Goal: Information Seeking & Learning: Check status

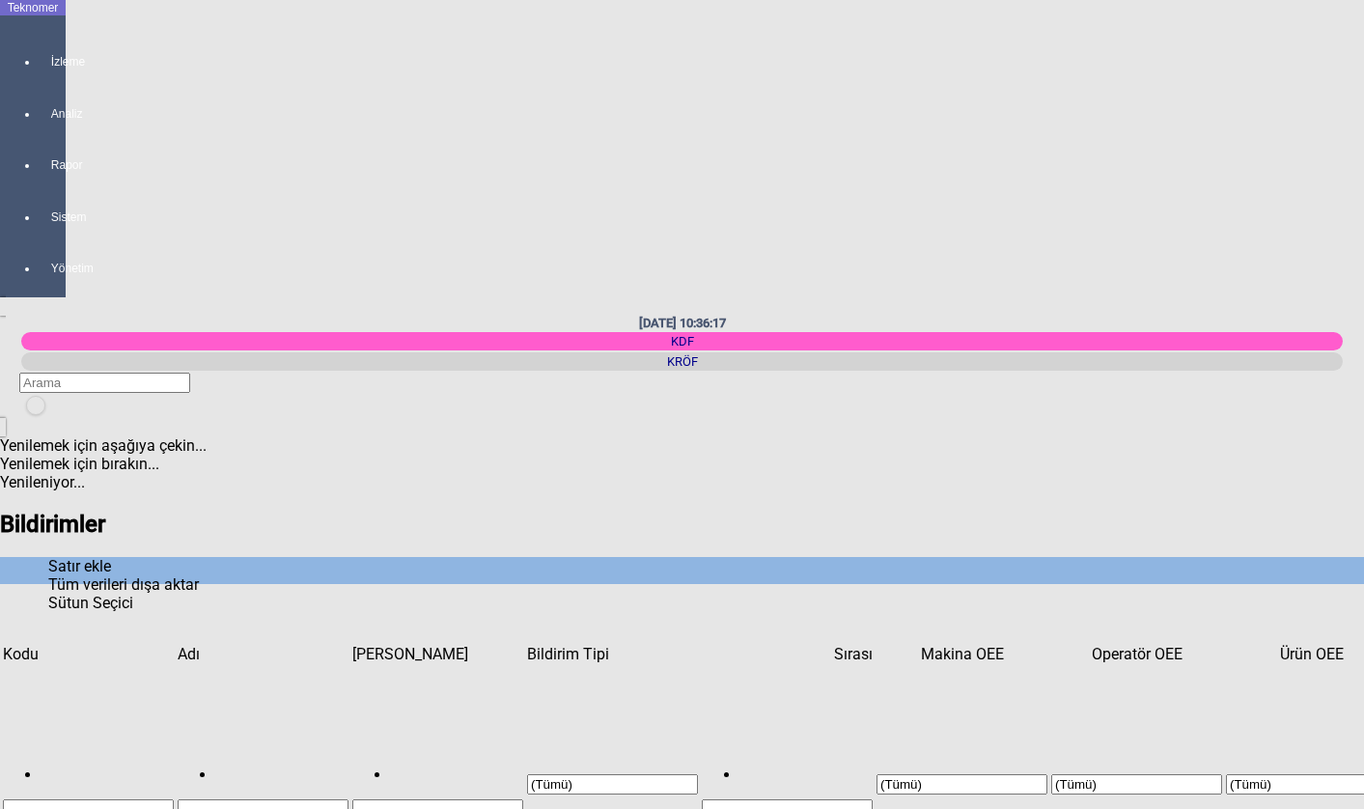
scroll to position [561, 691]
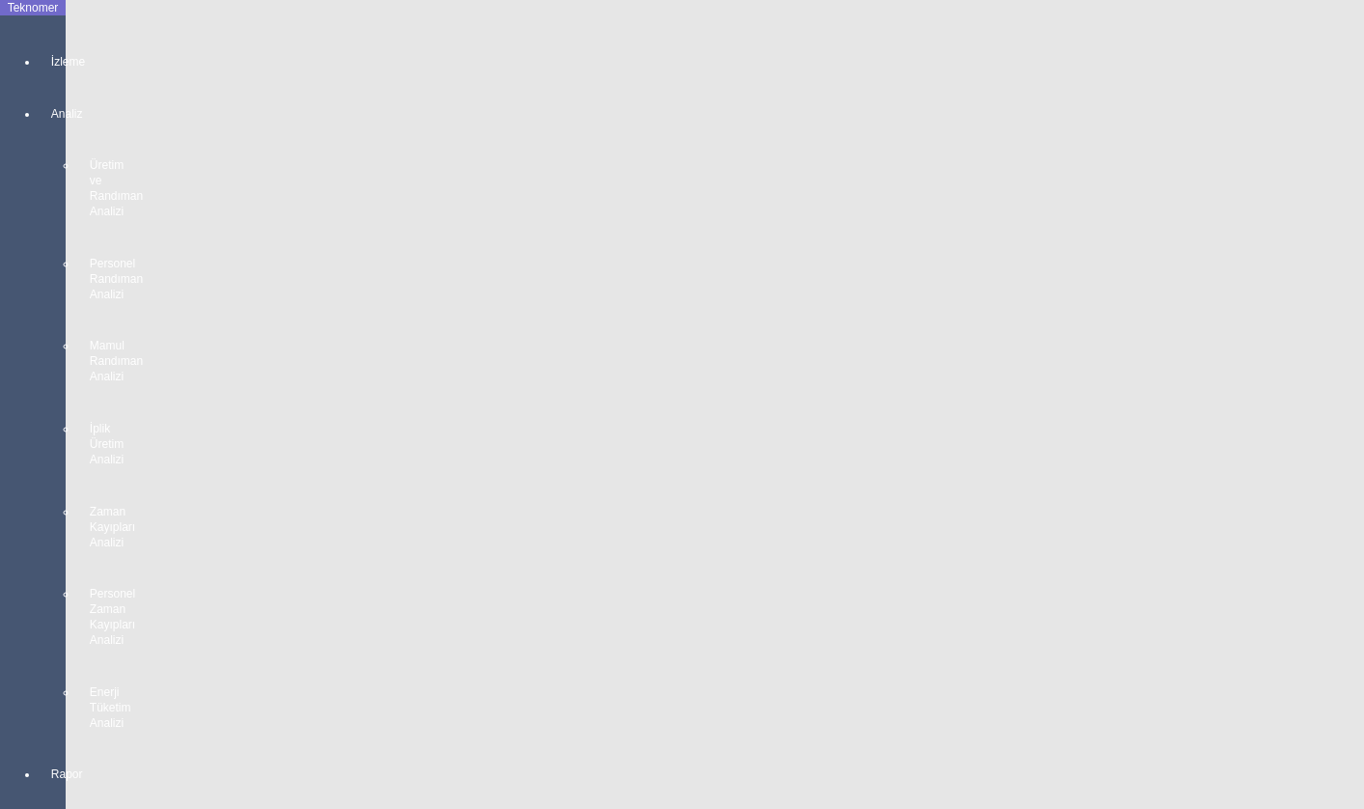
click at [45, 52] on div "İzleme" at bounding box center [52, 53] width 27 height 52
click at [149, 41] on span "MAKİNE YERLEŞİM PLANI" at bounding box center [193, 50] width 179 height 18
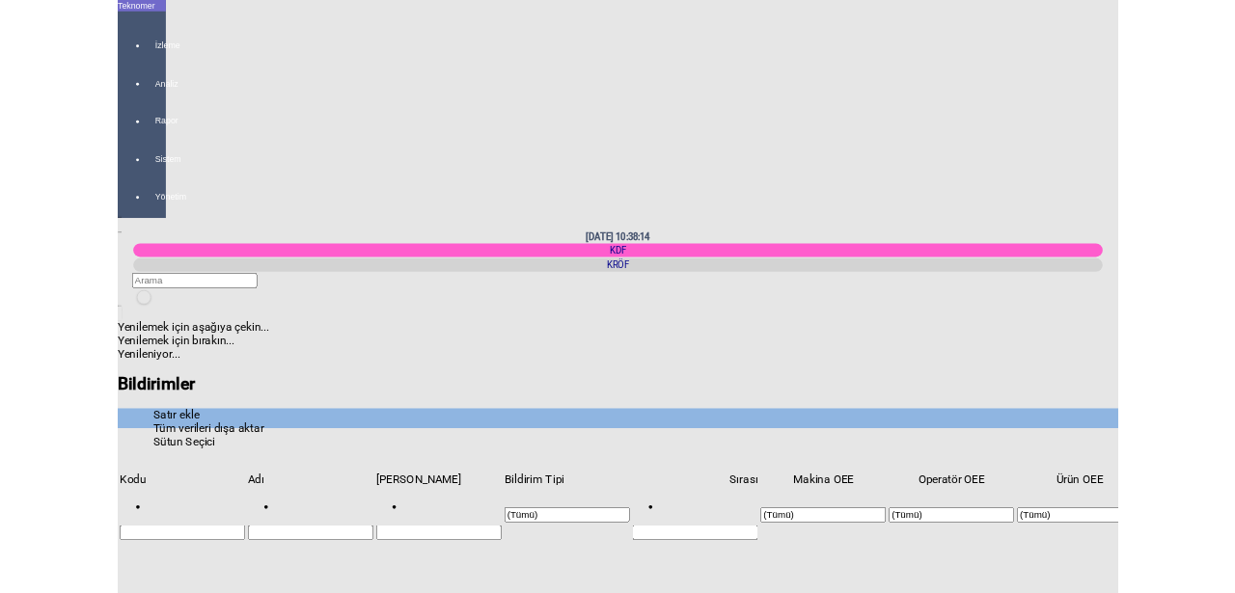
scroll to position [521, 0]
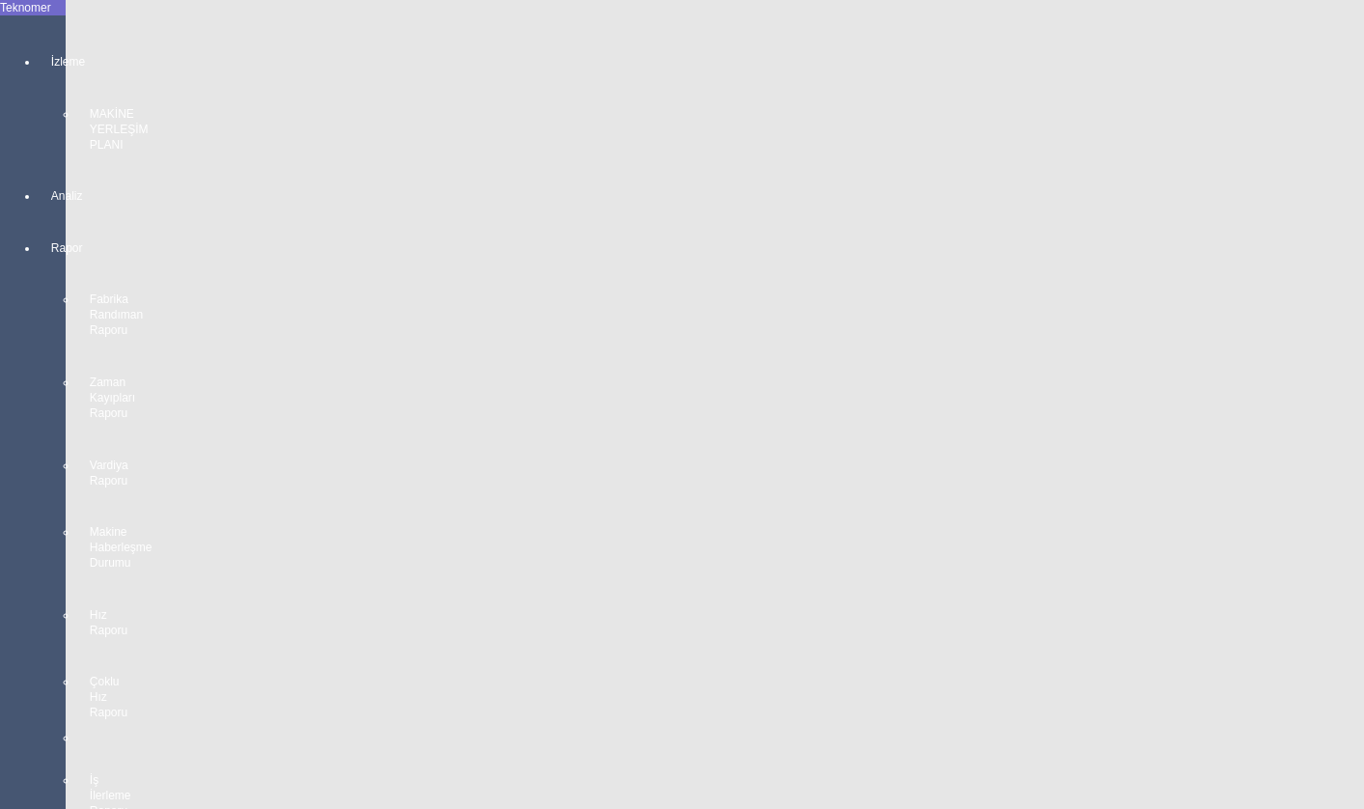
click at [50, 65] on div "İzleme MAKİNE YERLEŞİM PLANI" at bounding box center [52, 94] width 27 height 134
click at [120, 41] on span "MAKİNE YERLEŞİM PLANI" at bounding box center [193, 50] width 179 height 18
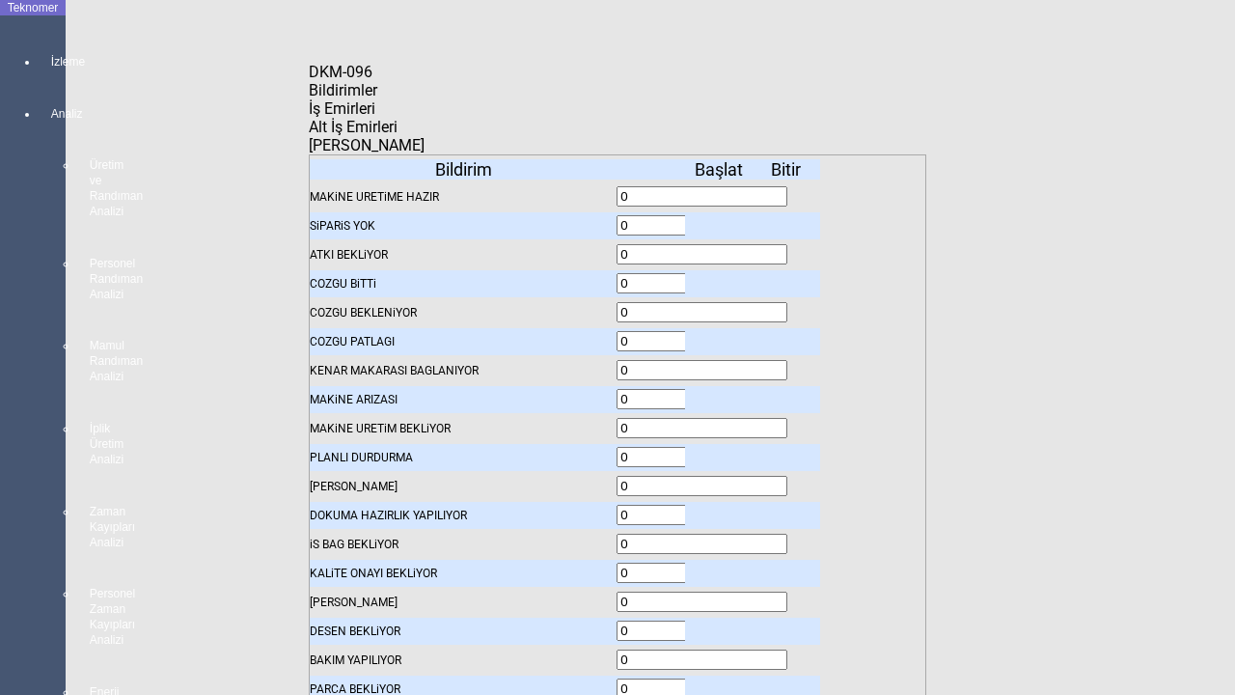
click at [902, 81] on div "Kapat" at bounding box center [618, 81] width 618 height 0
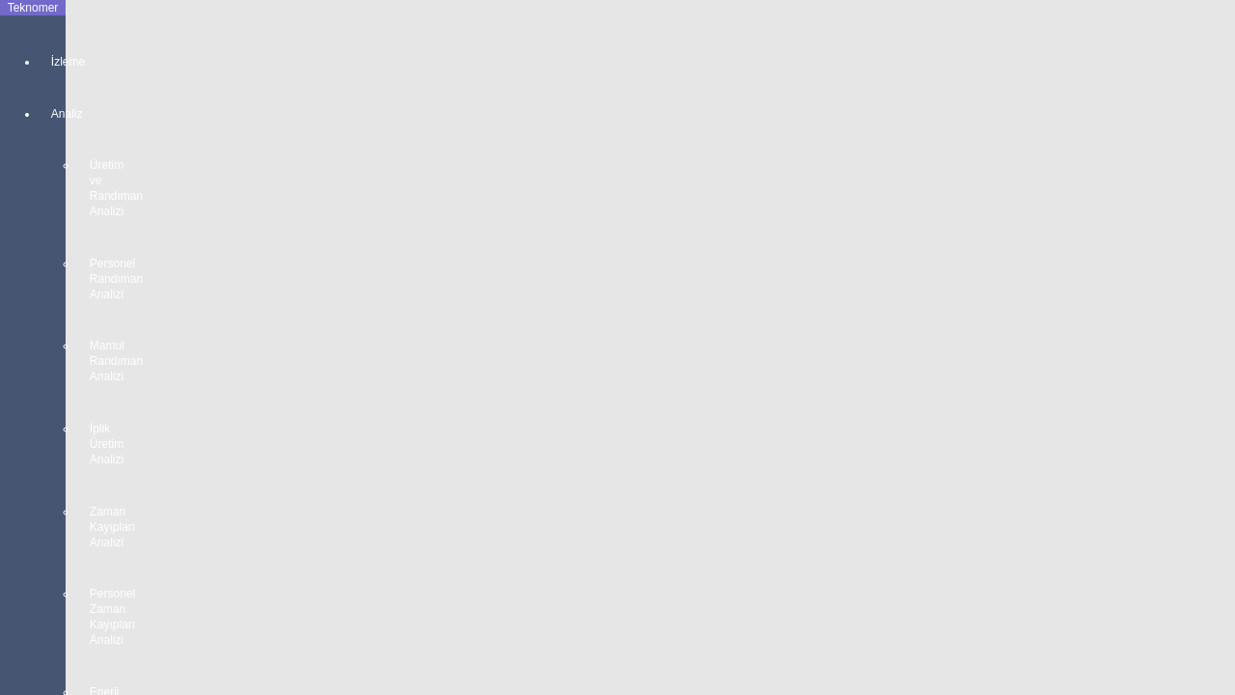
drag, startPoint x: 1763, startPoint y: 237, endPoint x: 566, endPoint y: 2, distance: 1219.5
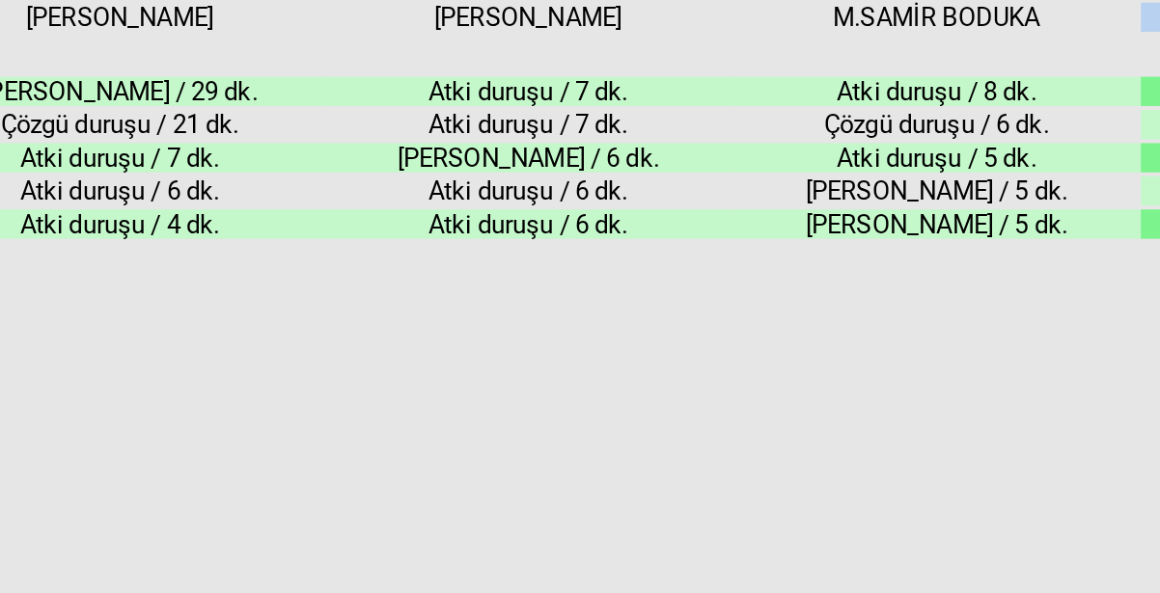
scroll to position [129, 0]
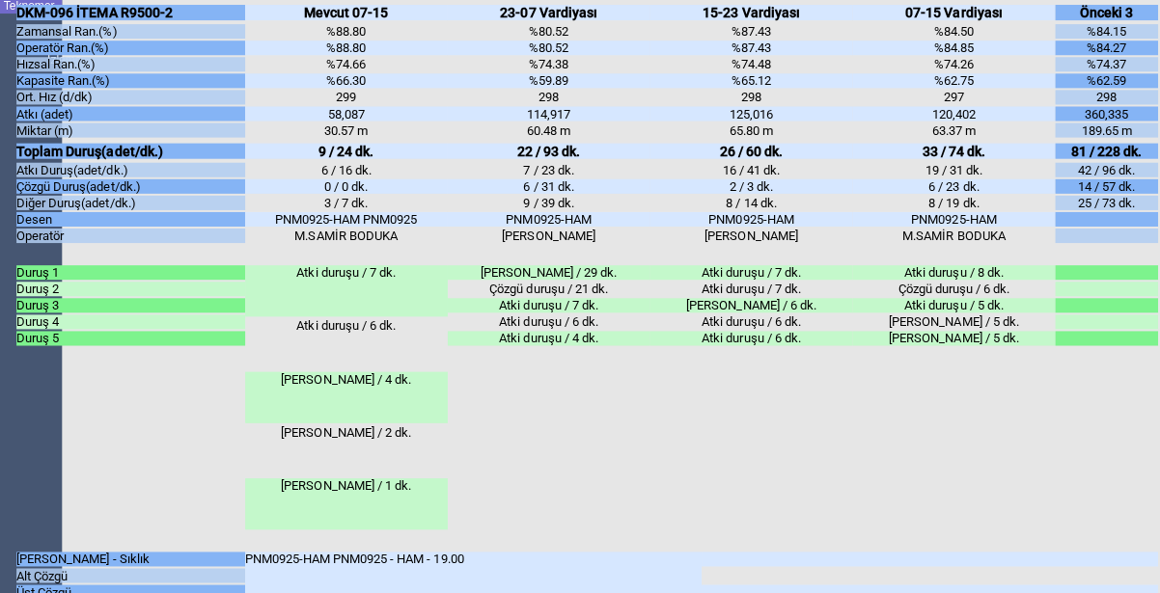
drag, startPoint x: 253, startPoint y: 317, endPoint x: 450, endPoint y: 314, distance: 196.9
drag, startPoint x: 254, startPoint y: 433, endPoint x: 493, endPoint y: 430, distance: 239.3
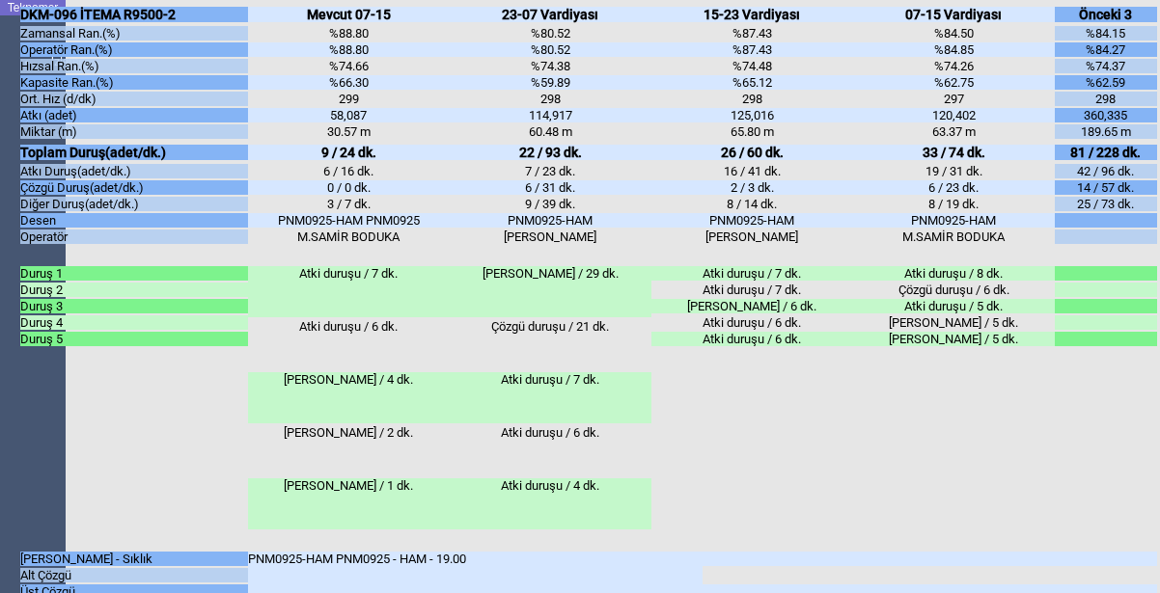
scroll to position [73, 0]
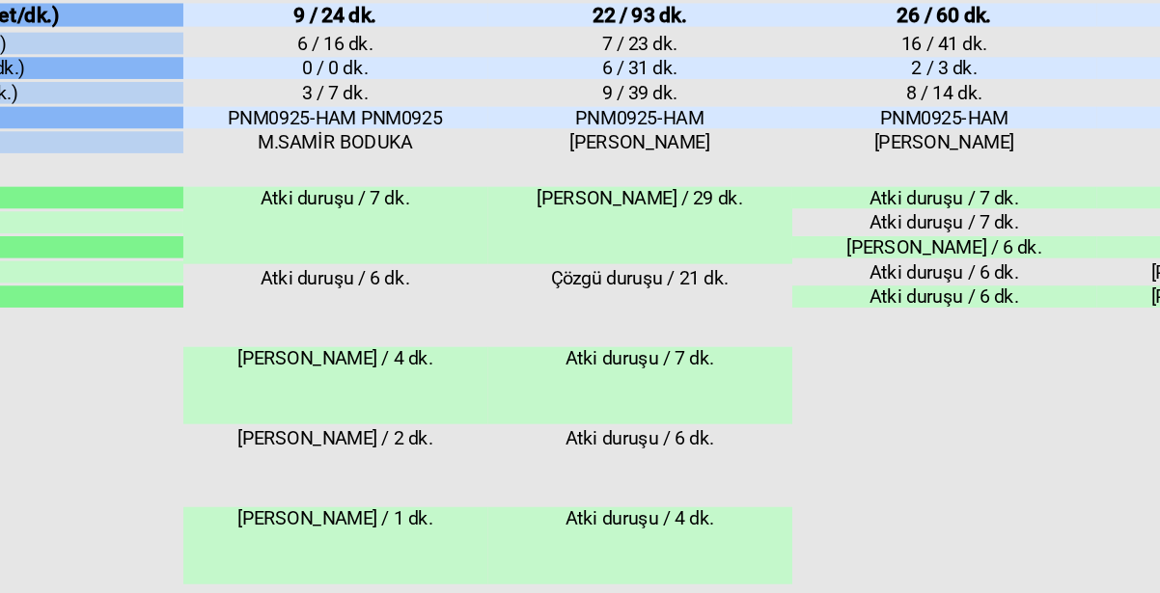
drag, startPoint x: 250, startPoint y: 287, endPoint x: 266, endPoint y: 287, distance: 16.4
drag, startPoint x: 320, startPoint y: 284, endPoint x: 341, endPoint y: 284, distance: 20.3
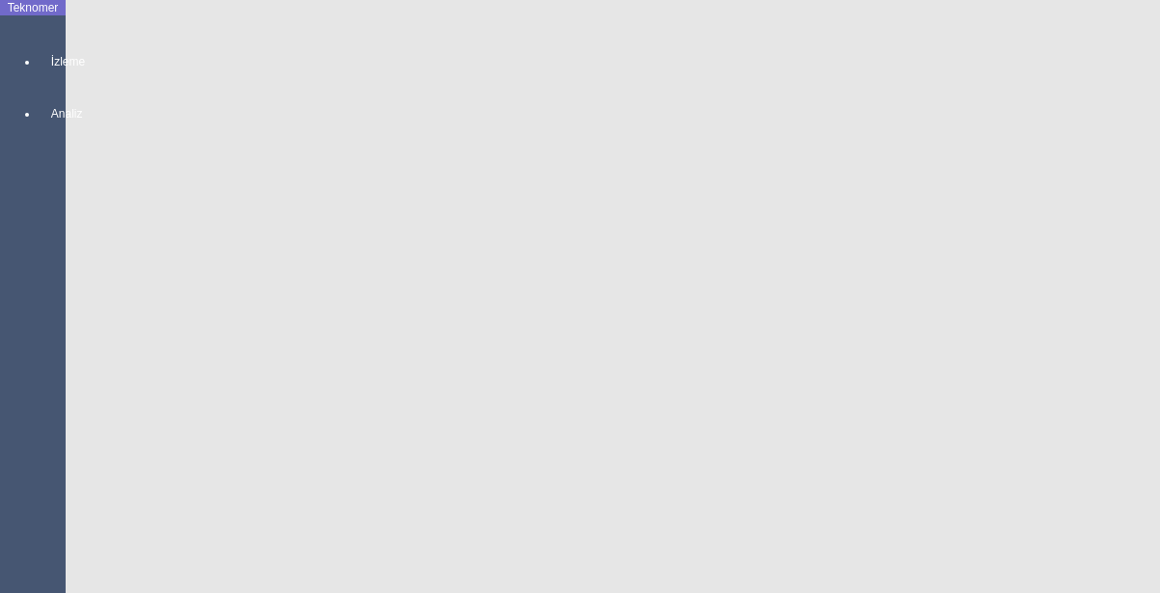
click at [7, 449] on body "Teknomer İzleme Analiz Üretim ve Randıman Analizi Personel Randıman Analizi Mam…" at bounding box center [580, 296] width 1160 height 593
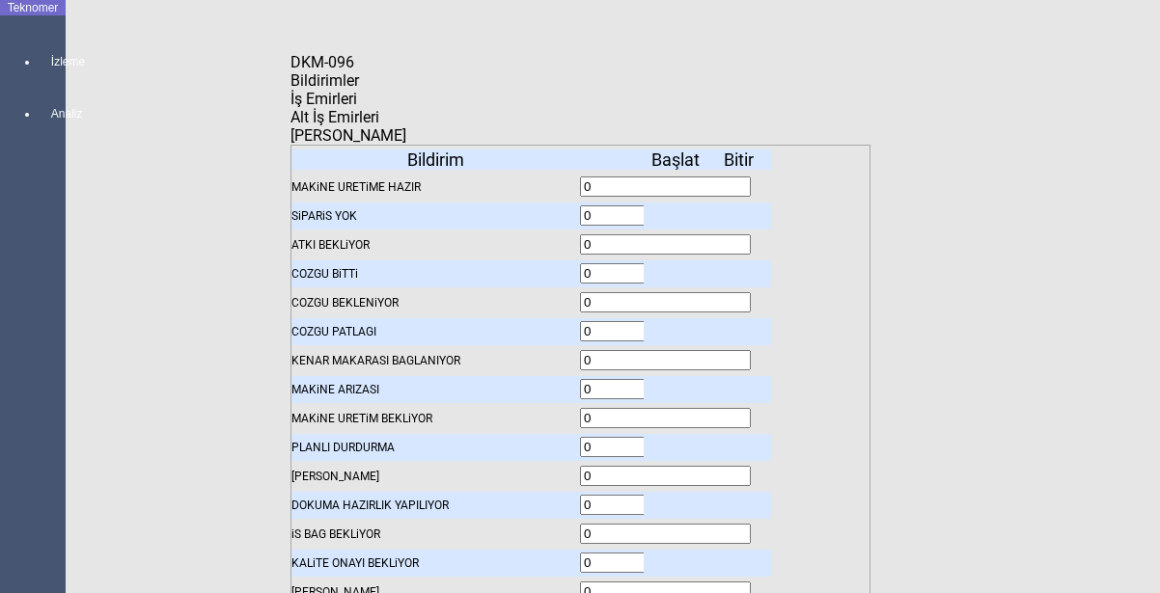
scroll to position [0, 0]
click at [1016, 15] on body "Teknomer İzleme Analiz Üretim ve Randıman Analizi Personel Randıman Analizi Mam…" at bounding box center [580, 296] width 1160 height 593
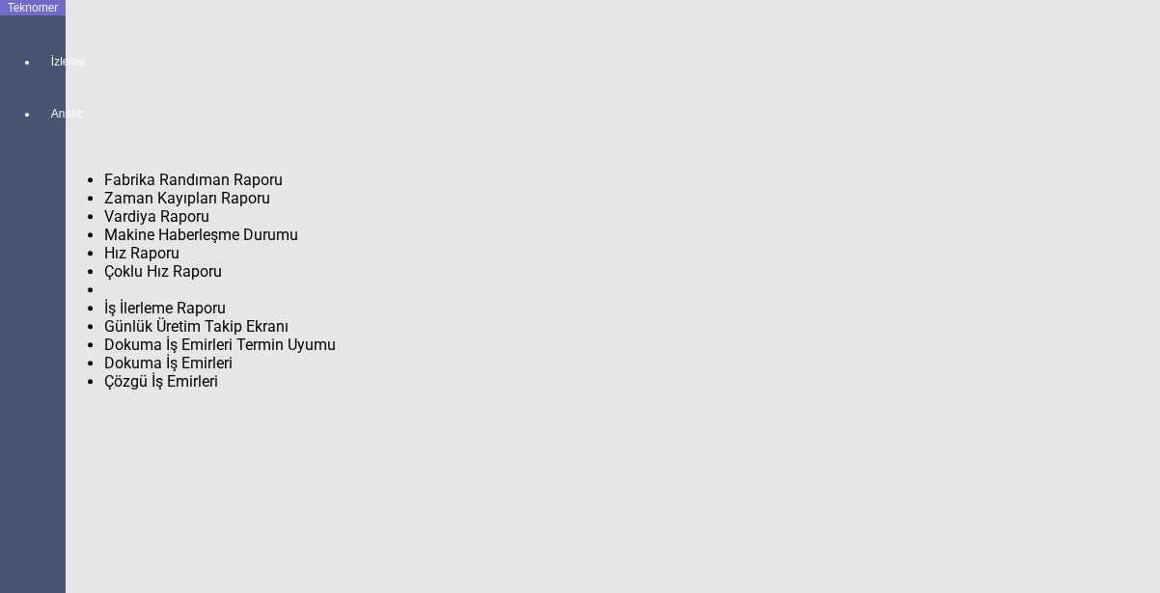
click at [145, 171] on span "Fabrika Randıman Raporu" at bounding box center [193, 180] width 179 height 18
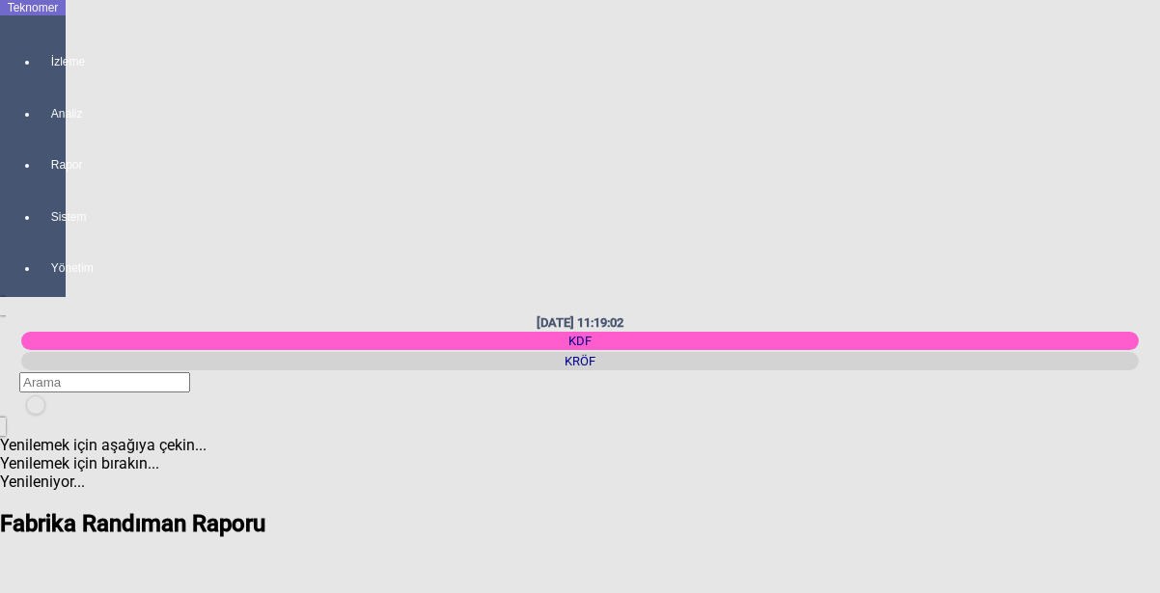
scroll to position [0, 85]
drag, startPoint x: 731, startPoint y: 90, endPoint x: 833, endPoint y: 269, distance: 206.1
drag, startPoint x: 717, startPoint y: 94, endPoint x: 828, endPoint y: -34, distance: 168.9
click at [828, 0] on html "Teknomer İzleme Analiz Rapor Sistem Yönetim [DATE] 11:19:09 KDF [GEOGRAPHIC_DAT…" at bounding box center [580, 296] width 1160 height 593
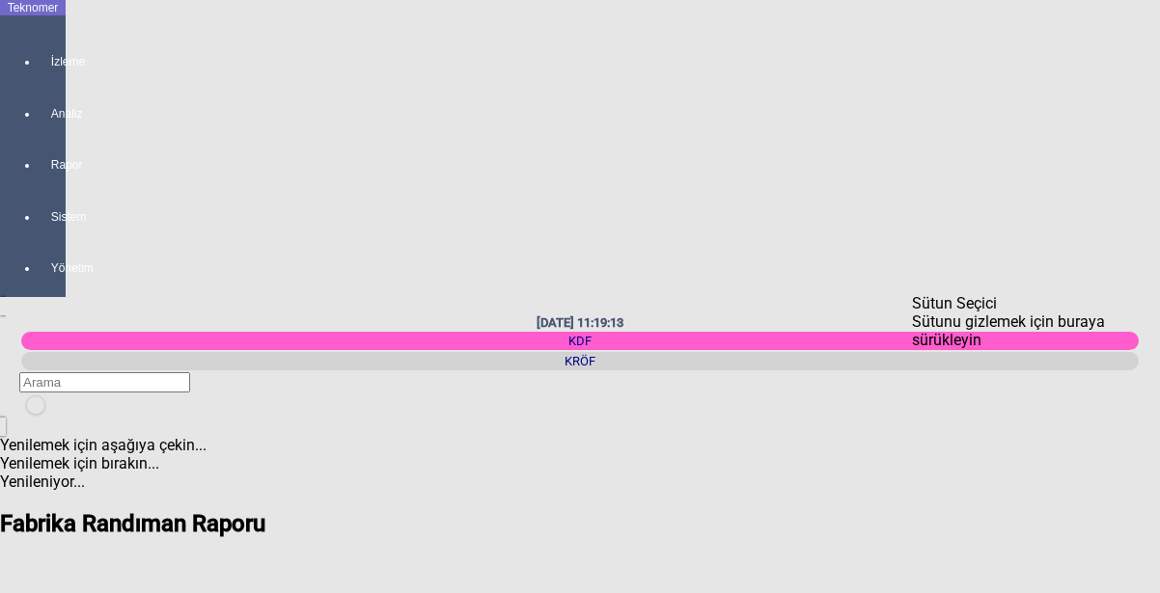
drag, startPoint x: 694, startPoint y: 93, endPoint x: 988, endPoint y: 349, distance: 390.5
click at [1140, 313] on div "Kapat" at bounding box center [1032, 313] width 241 height 0
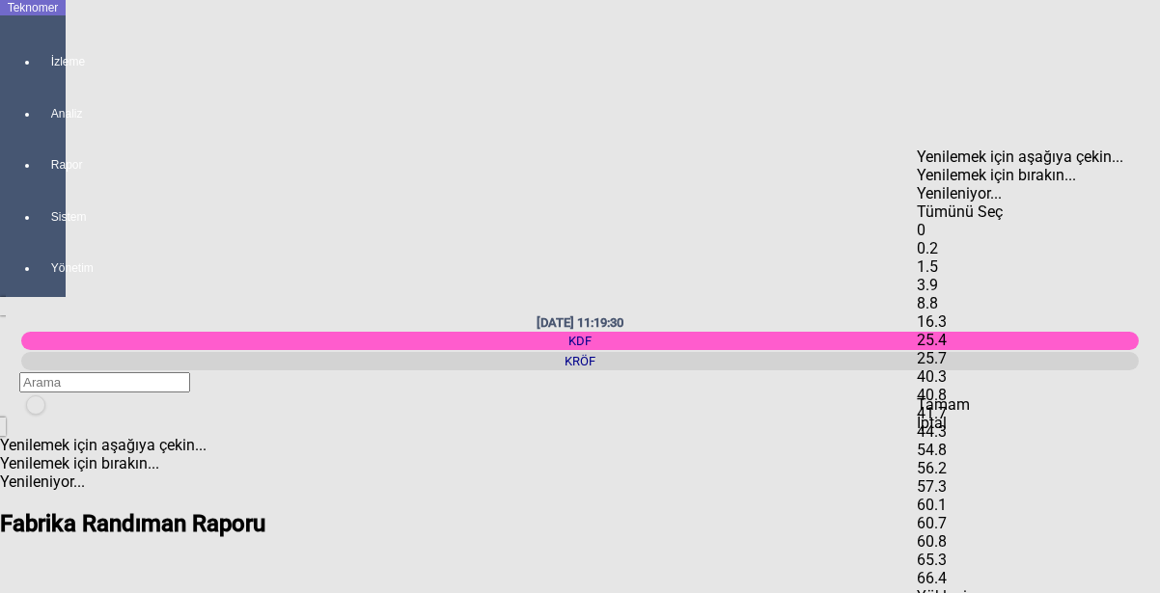
click at [917, 203] on span "Select All" at bounding box center [917, 203] width 0 height 0
click at [917, 221] on span "Check State" at bounding box center [917, 221] width 0 height 0
click at [917, 203] on span "Select All" at bounding box center [917, 203] width 0 height 0
click at [936, 221] on div "Items" at bounding box center [1038, 221] width 243 height 0
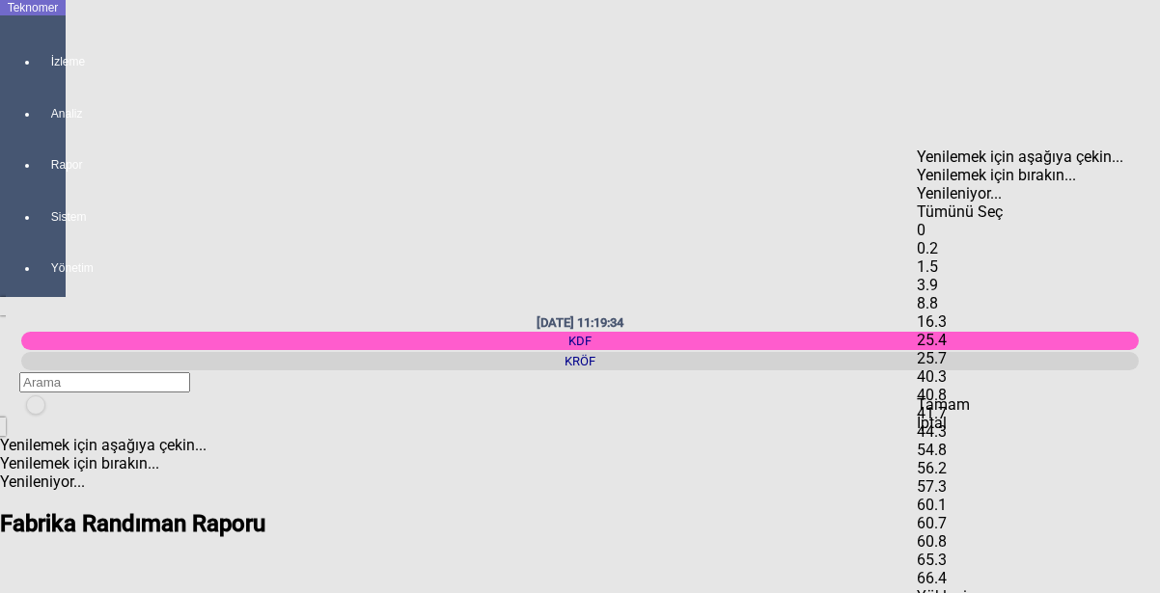
click at [938, 239] on div "Items" at bounding box center [1038, 239] width 243 height 0
click at [917, 258] on span "Check State" at bounding box center [917, 258] width 0 height 0
click at [1040, 414] on div "Tamam" at bounding box center [1038, 405] width 243 height 18
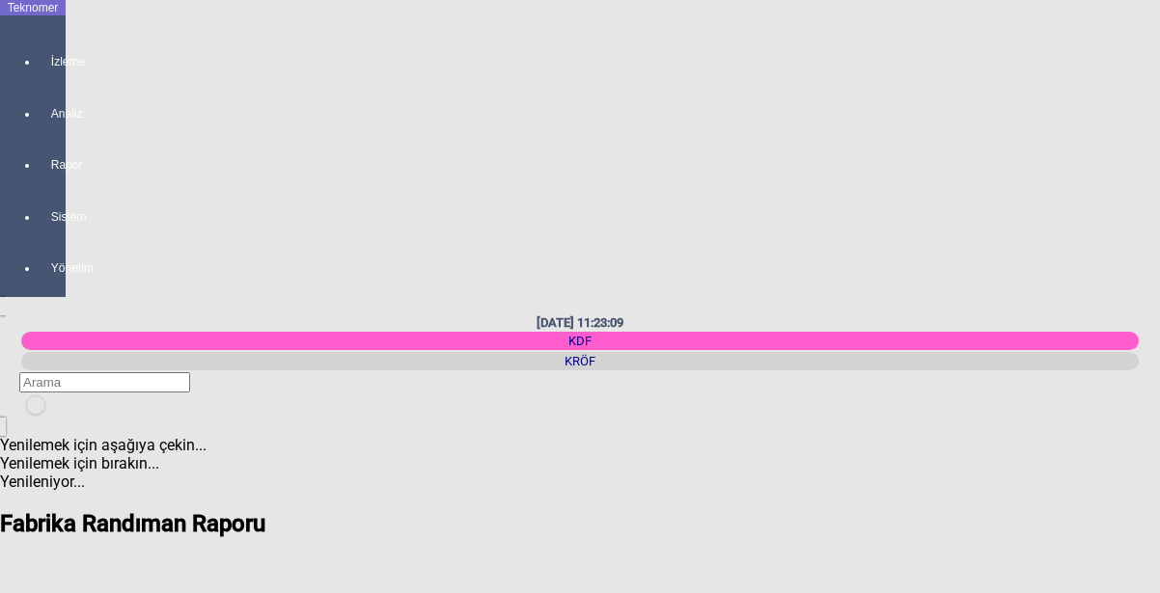
scroll to position [0, 0]
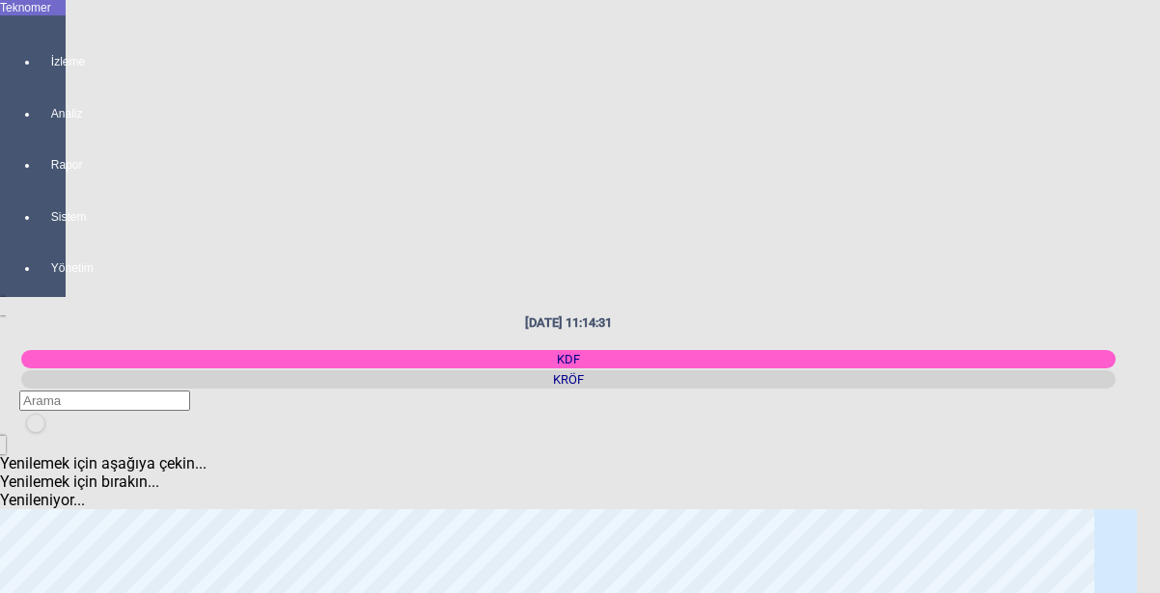
click at [28, 324] on body "Teknomer İzleme Analiz Rapor Sistem Yönetim [DATE] 11:14:31 KDF [GEOGRAPHIC_DAT…" at bounding box center [580, 296] width 1160 height 593
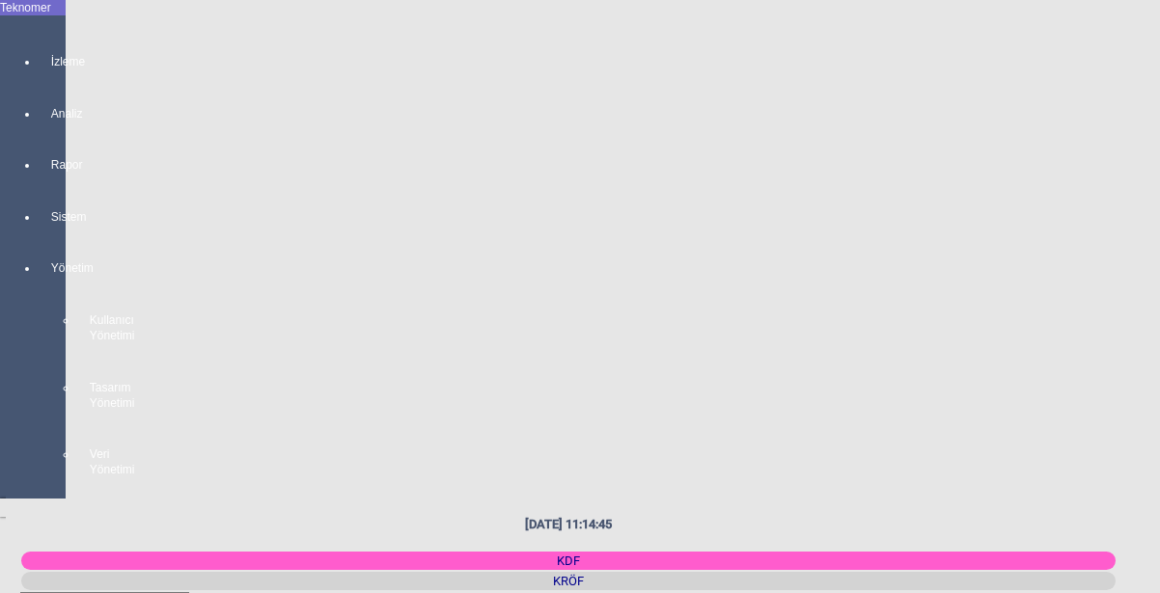
click at [11, 377] on body "Teknomer İzleme Analiz Rapor Sistem Yönetim Kullanıcı Yönetimi Tasarım Yönetimi…" at bounding box center [580, 296] width 1160 height 593
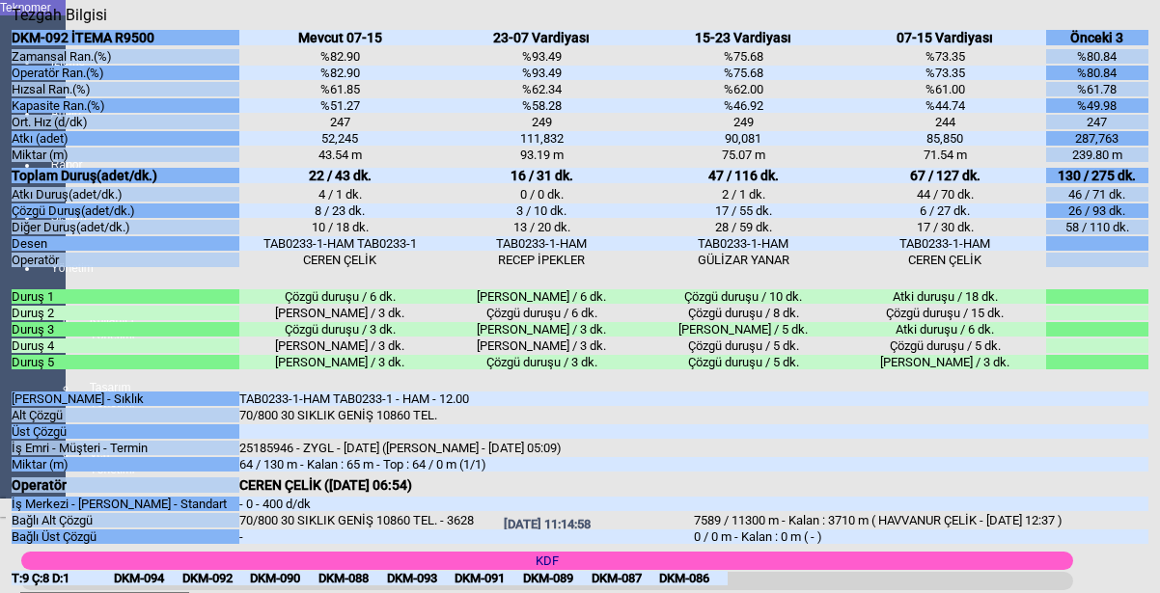
scroll to position [147, 0]
click at [223, 571] on div "DKM-092" at bounding box center [216, 578] width 69 height 14
click at [291, 571] on div "DKM-090" at bounding box center [284, 578] width 69 height 14
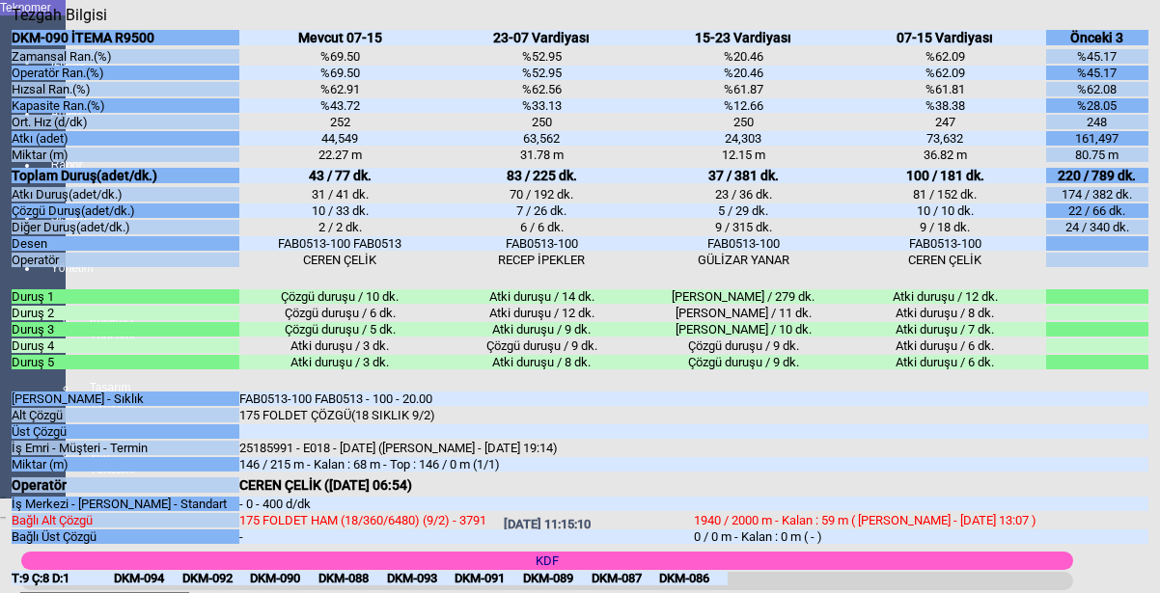
click at [344, 571] on div "DKM-088" at bounding box center [352, 578] width 69 height 14
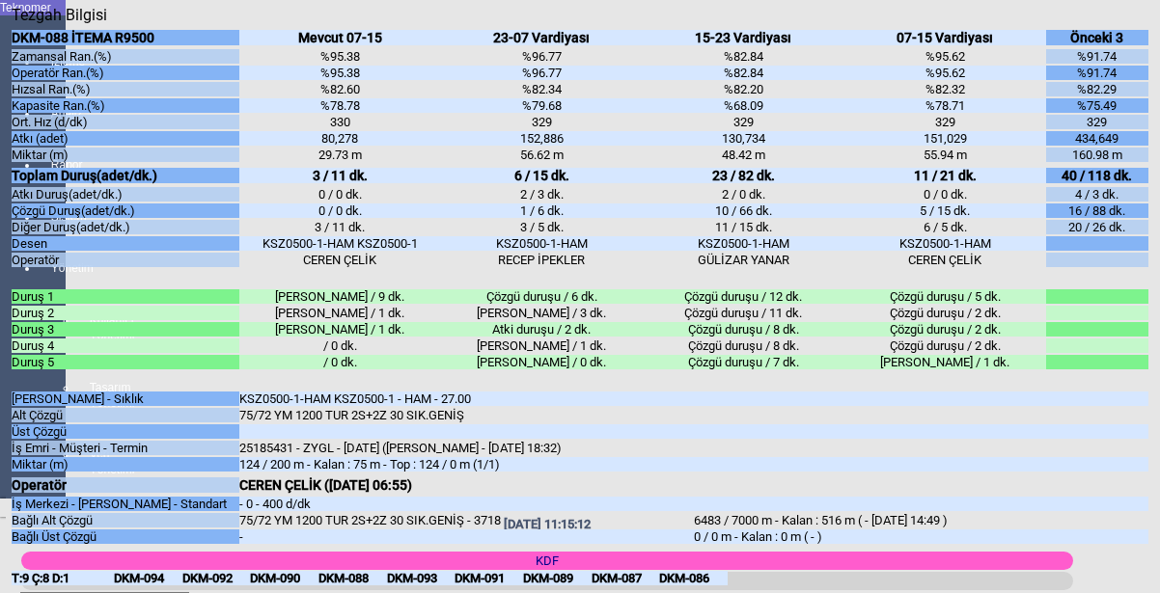
click at [418, 571] on div "DKM-093" at bounding box center [421, 578] width 69 height 14
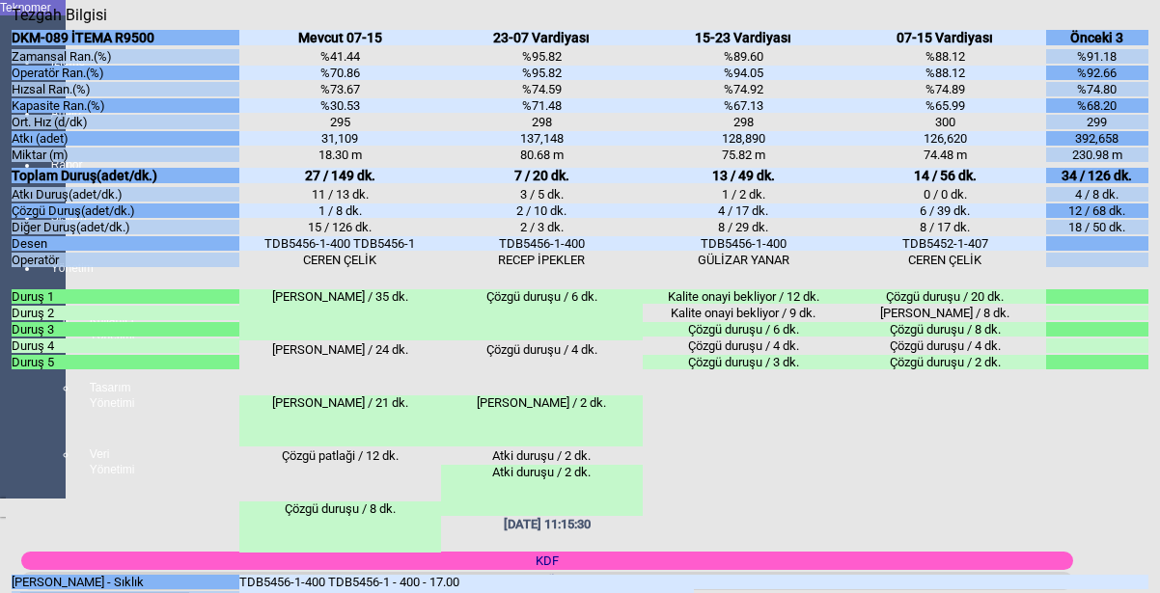
click at [5, 507] on body "Teknomer İzleme Analiz Rapor Sistem Yönetim Kullanıcı Yönetimi Tasarım Yönetimi…" at bounding box center [580, 296] width 1160 height 593
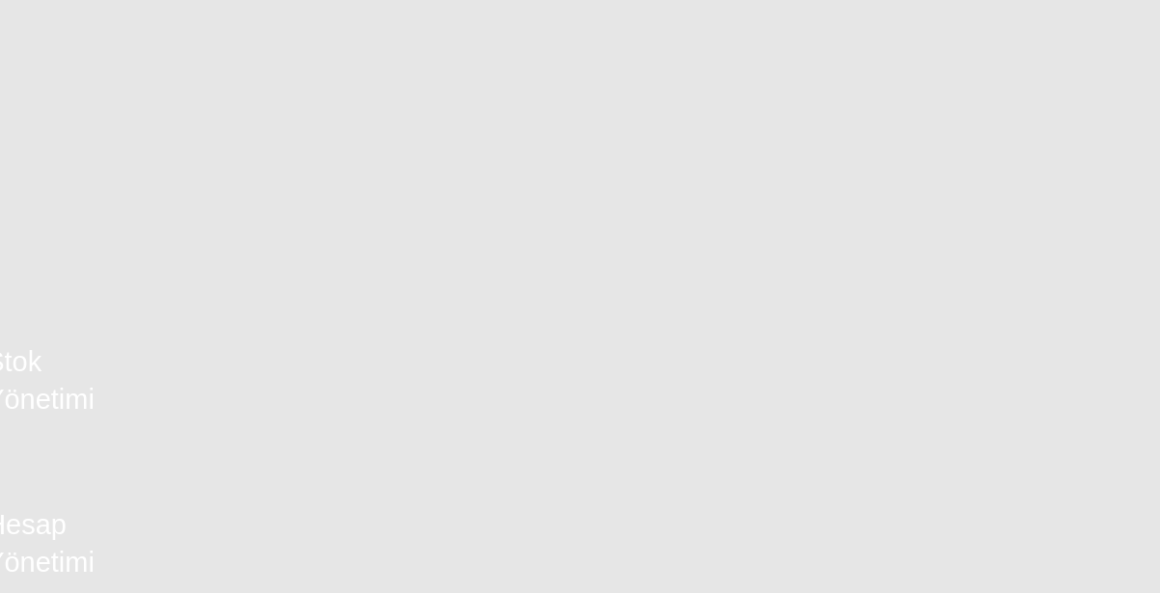
scroll to position [49, 0]
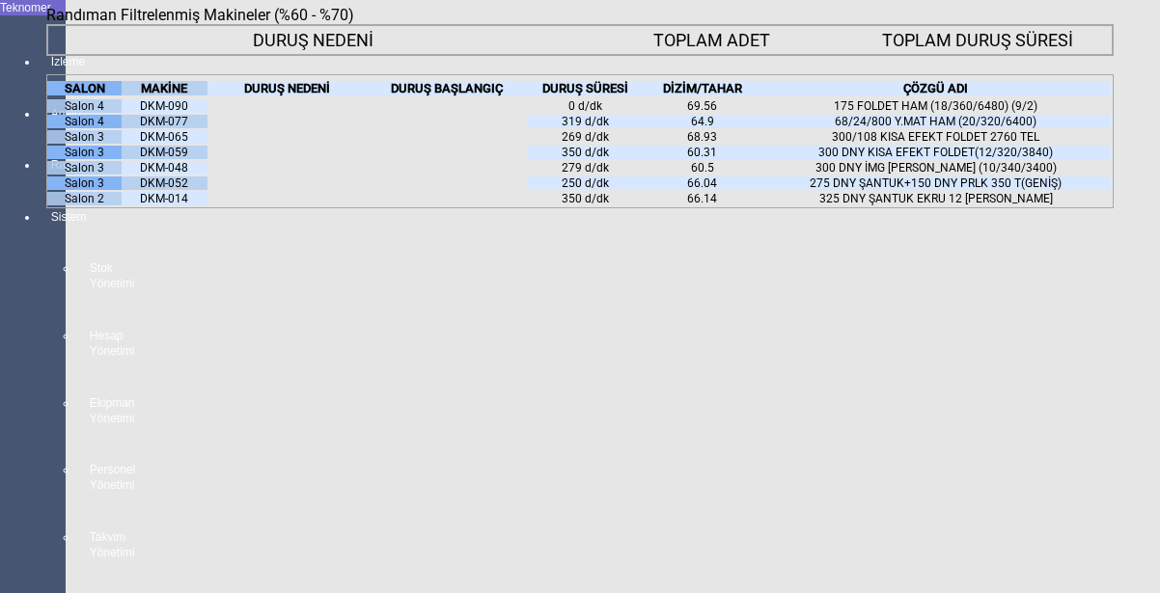
click at [87, 144] on div "Salon 3" at bounding box center [84, 137] width 74 height 14
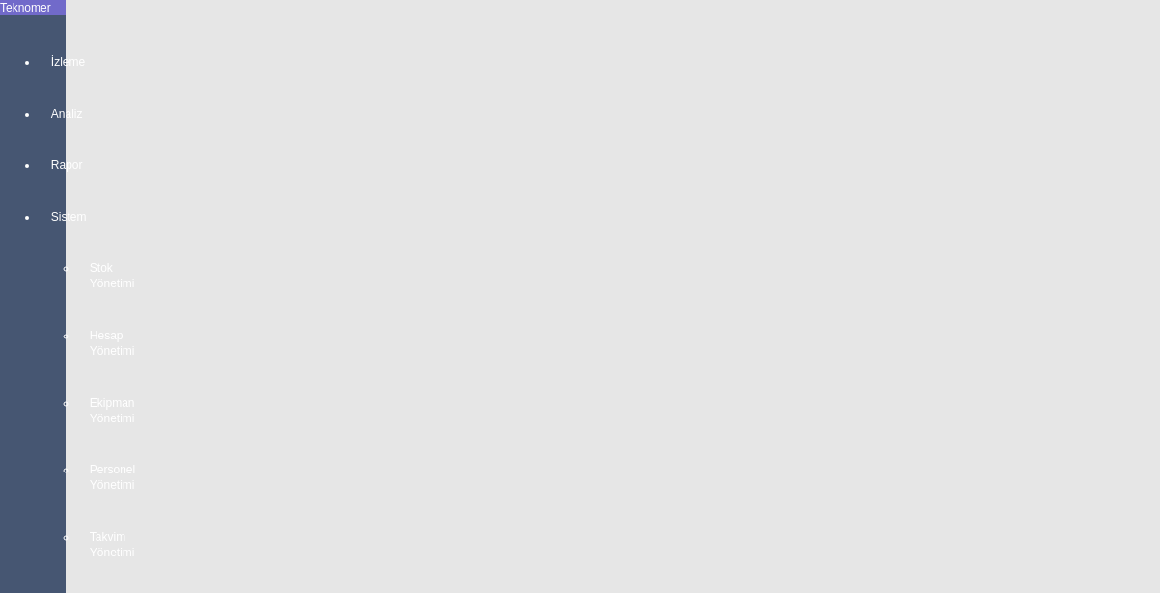
click at [5, 293] on body "Teknomer İzleme Analiz Rapor Sistem Stok Yönetimi Hesap Yönetimi Ekipman Yöneti…" at bounding box center [580, 296] width 1160 height 593
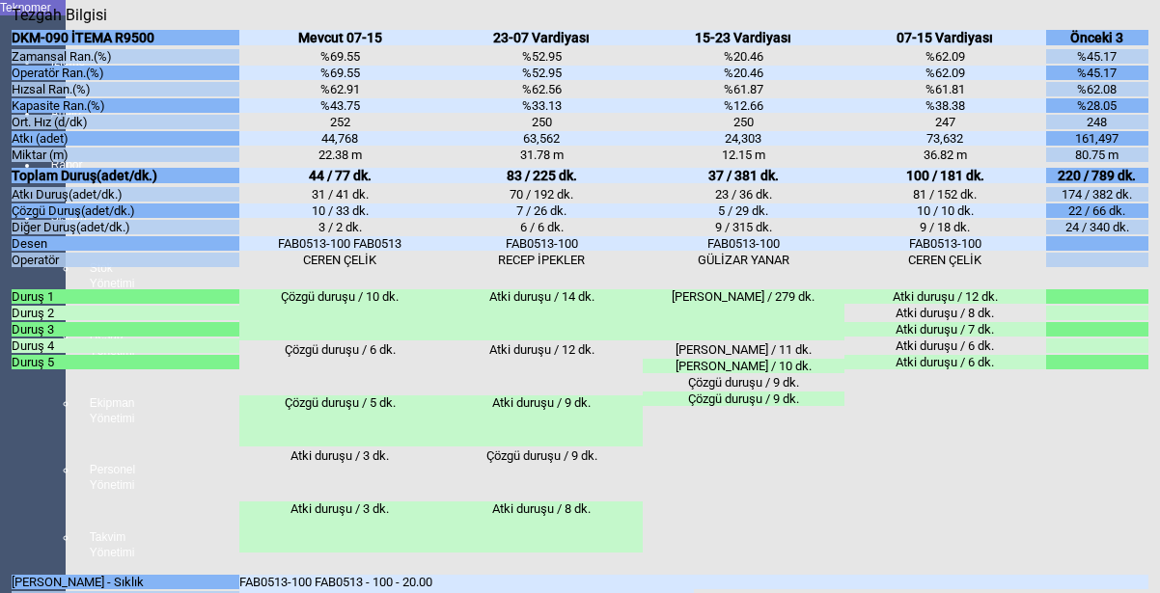
click at [6, 328] on body "Teknomer İzleme Analiz Rapor Sistem Stok Yönetimi Hesap Yönetimi Ekipman Yöneti…" at bounding box center [580, 296] width 1160 height 593
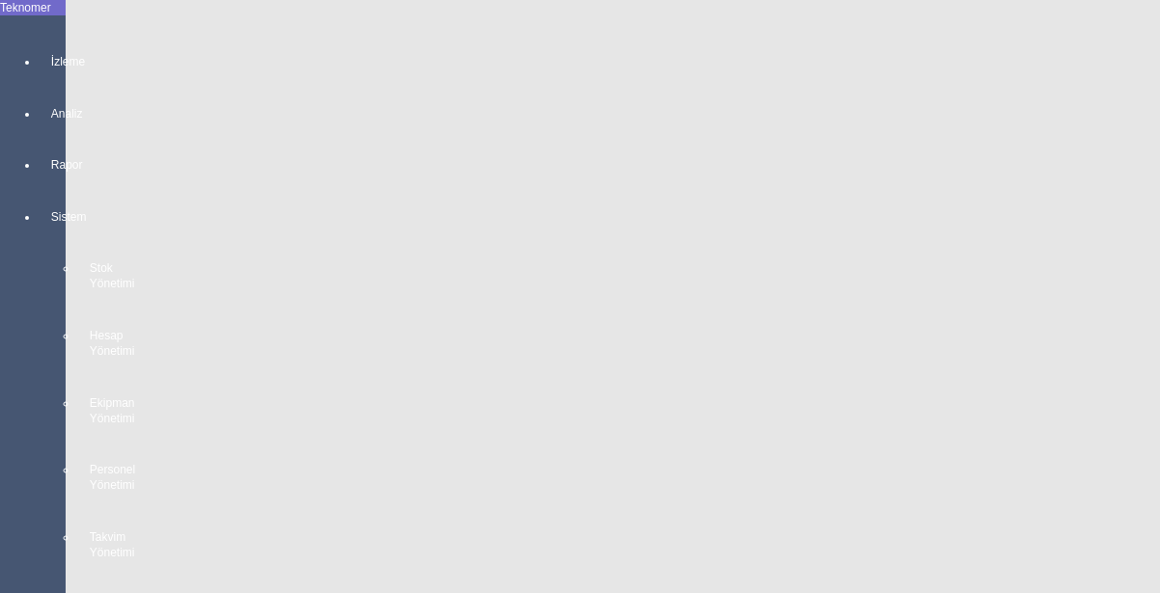
scroll to position [0, 0]
